Goal: Navigation & Orientation: Find specific page/section

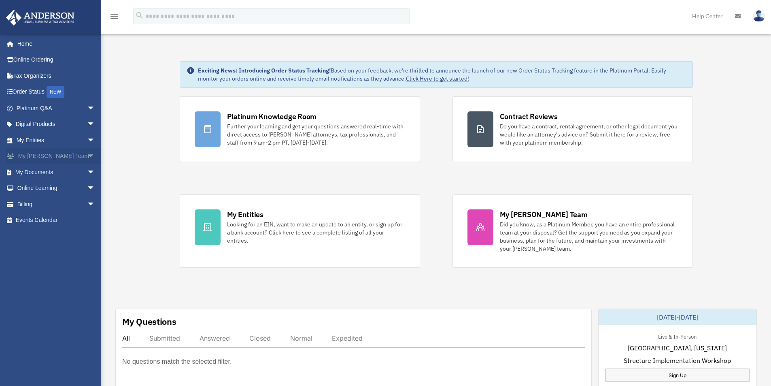
click at [46, 159] on link "My Anderson Team arrow_drop_down" at bounding box center [57, 156] width 102 height 16
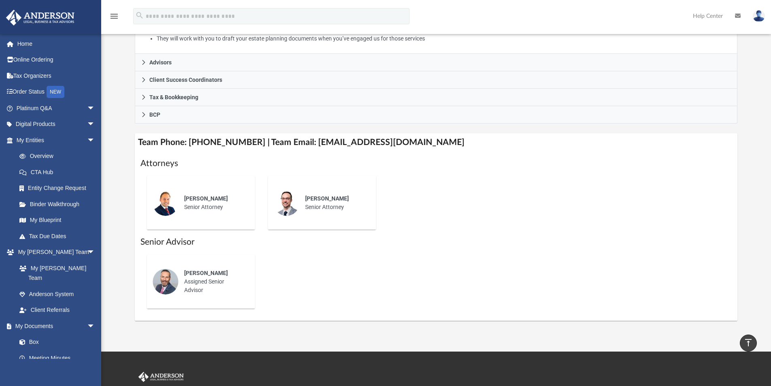
scroll to position [162, 0]
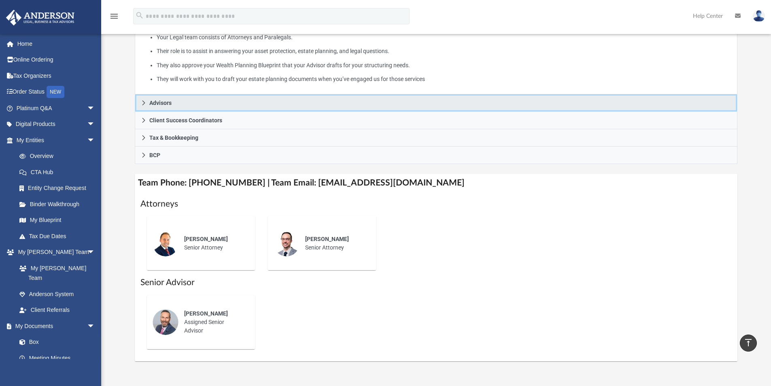
click at [153, 104] on span "Advisors" at bounding box center [160, 103] width 22 height 6
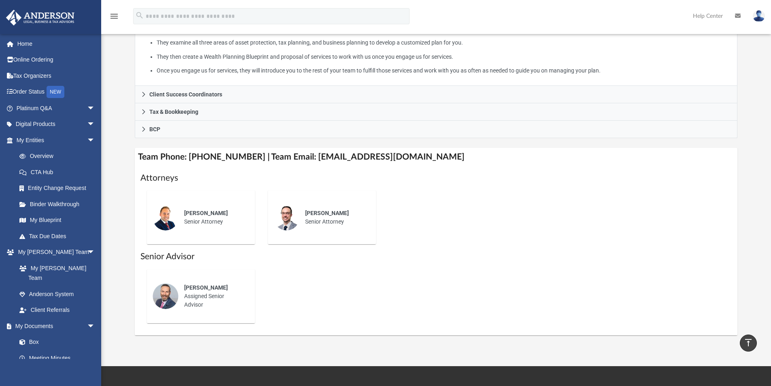
scroll to position [202, 0]
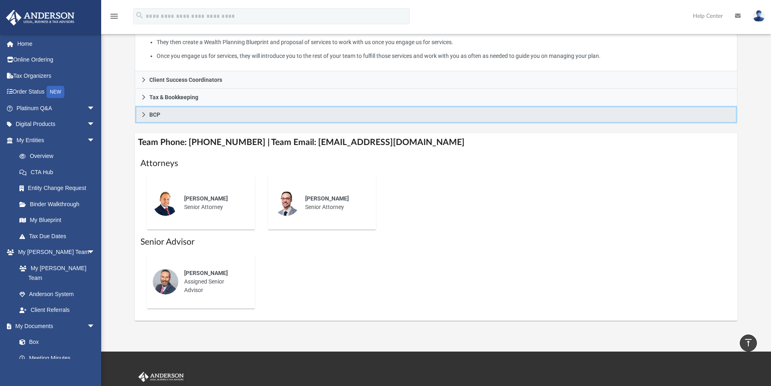
click at [151, 115] on span "BCP" at bounding box center [154, 115] width 11 height 6
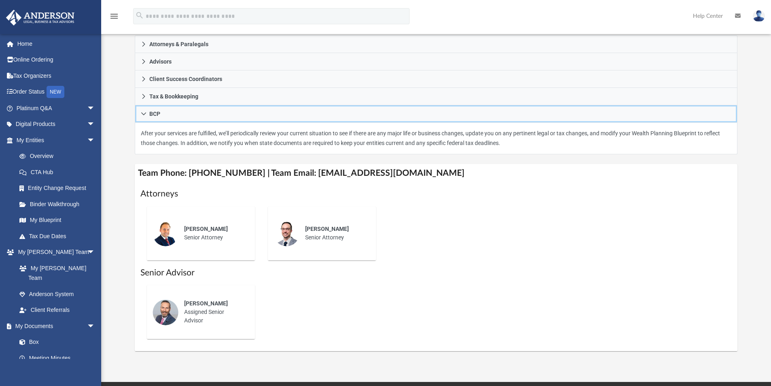
scroll to position [0, 0]
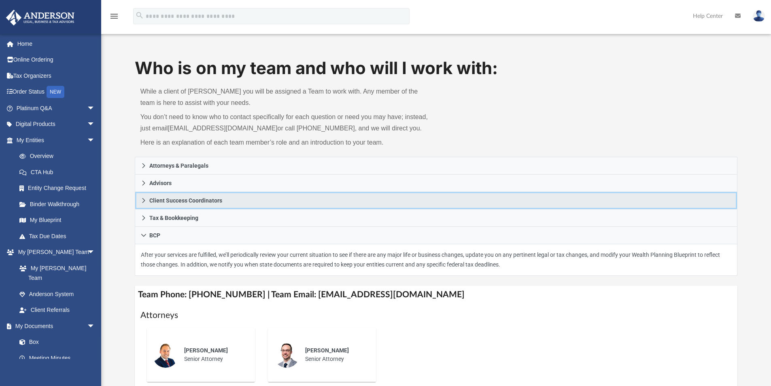
click at [164, 201] on span "Client Success Coordinators" at bounding box center [185, 201] width 73 height 6
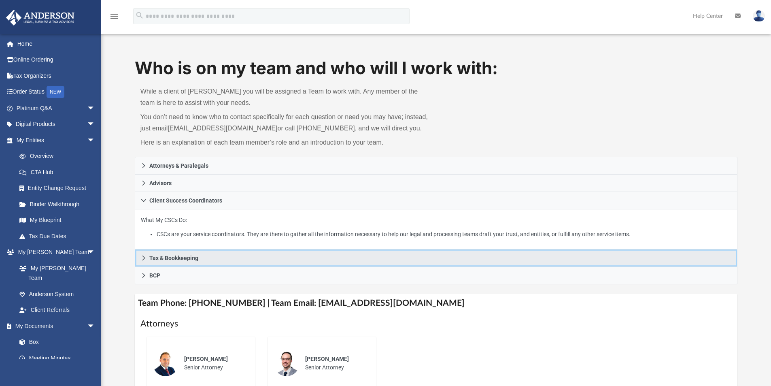
click at [182, 257] on span "Tax & Bookkeeping" at bounding box center [173, 258] width 49 height 6
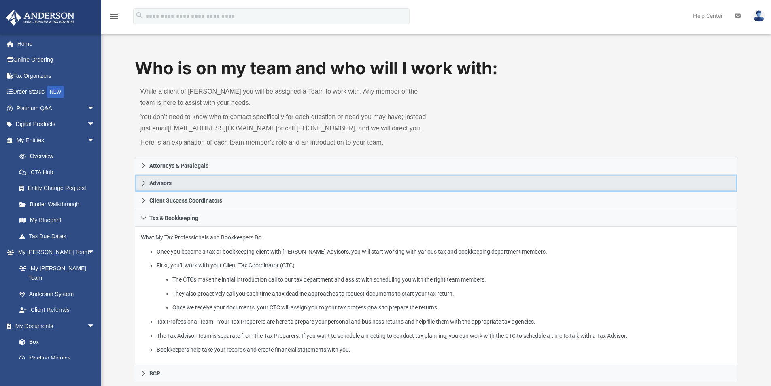
click at [159, 186] on span "Advisors" at bounding box center [160, 183] width 22 height 6
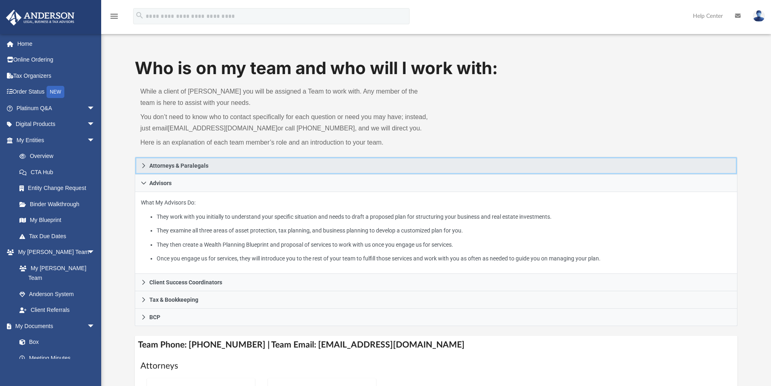
click at [179, 166] on span "Attorneys & Paralegals" at bounding box center [178, 166] width 59 height 6
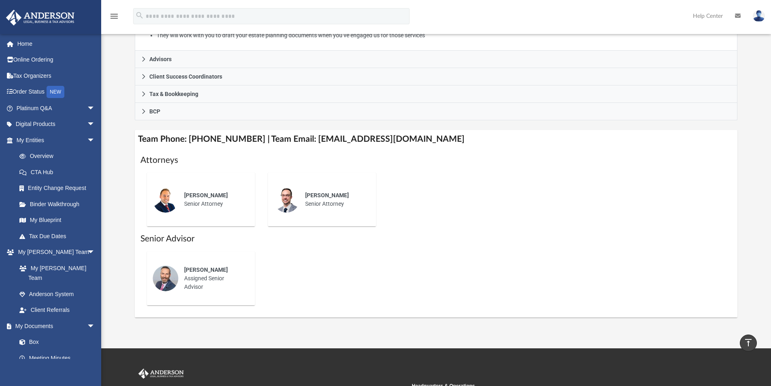
scroll to position [202, 0]
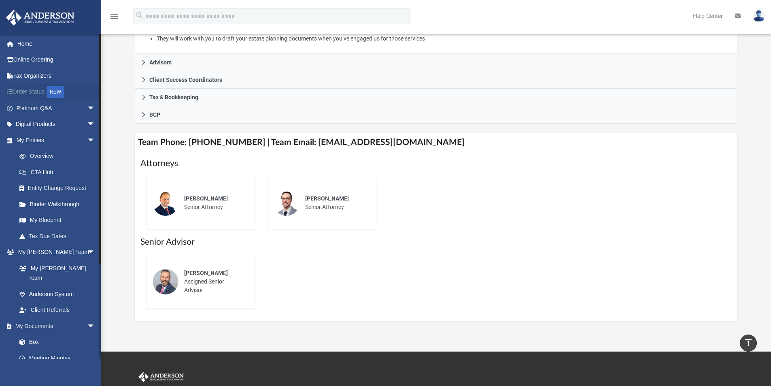
click at [37, 93] on link "Order Status NEW" at bounding box center [57, 92] width 102 height 17
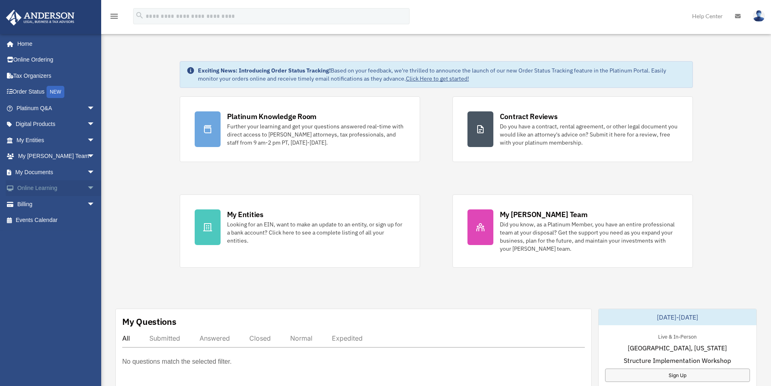
click at [61, 185] on link "Online Learning arrow_drop_down" at bounding box center [57, 188] width 102 height 16
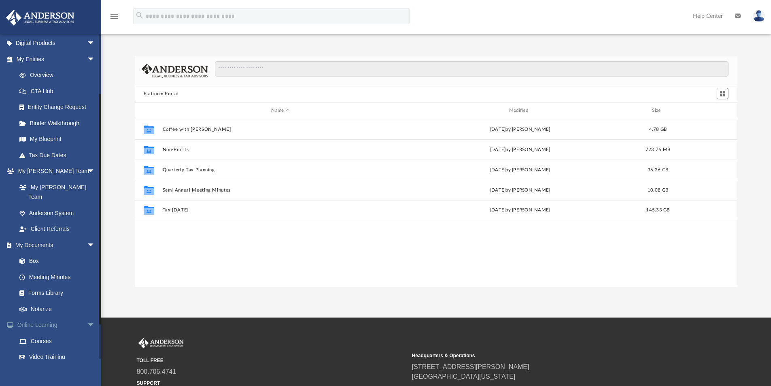
scroll to position [178, 597]
